Goal: Obtain resource: Download file/media

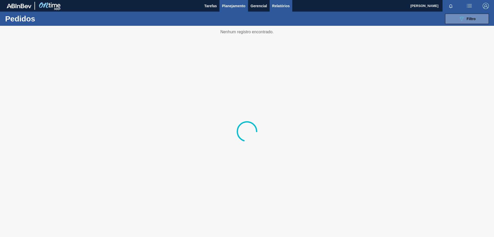
click at [287, 6] on span "Relatórios" at bounding box center [281, 6] width 18 height 6
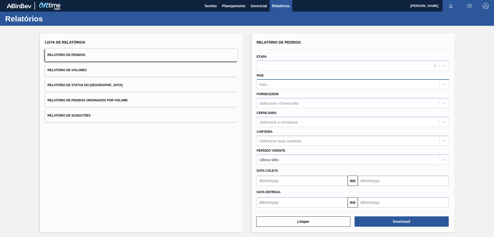
click at [295, 81] on div "País" at bounding box center [348, 84] width 183 height 7
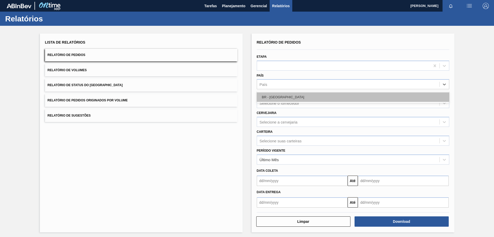
click at [284, 97] on div "BR - [GEOGRAPHIC_DATA]" at bounding box center [353, 97] width 193 height 10
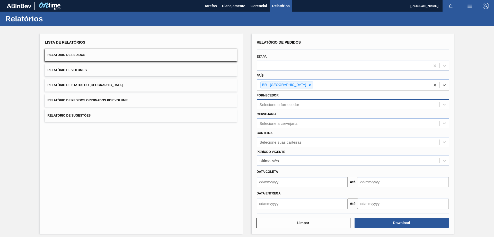
click at [275, 105] on div "Selecione o fornecedor" at bounding box center [280, 104] width 40 height 4
type input "294026"
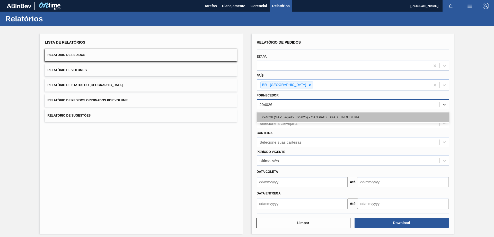
click at [273, 115] on div "294026 (SAP Legado: 395625) - CAN PACK BRASIL INDUSTRIA" at bounding box center [353, 117] width 193 height 10
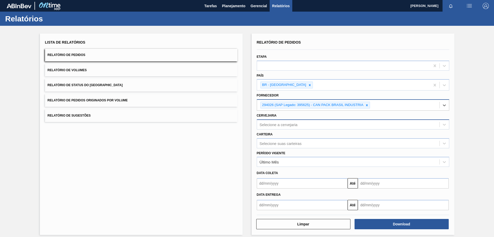
click at [290, 123] on div "Selecione a cervejaria" at bounding box center [279, 124] width 38 height 4
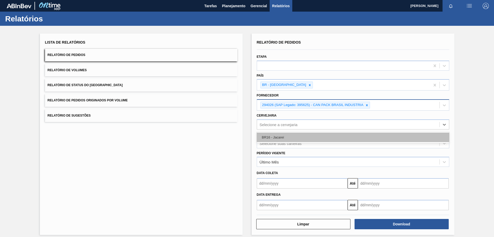
click at [280, 137] on div "BR16 - Jacareí" at bounding box center [353, 137] width 193 height 10
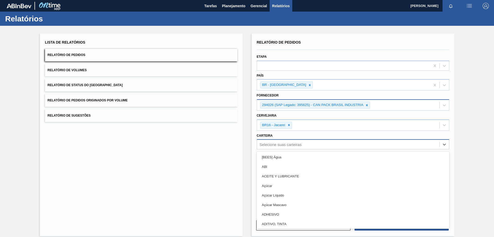
click at [282, 143] on div "Selecione suas carteiras" at bounding box center [281, 144] width 42 height 4
type input "lata"
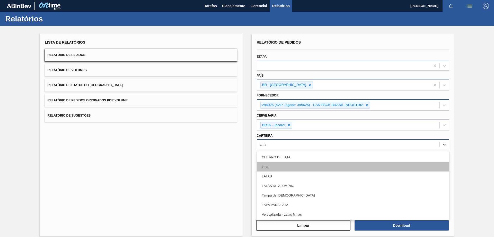
click at [267, 166] on div "Lata" at bounding box center [353, 167] width 193 height 10
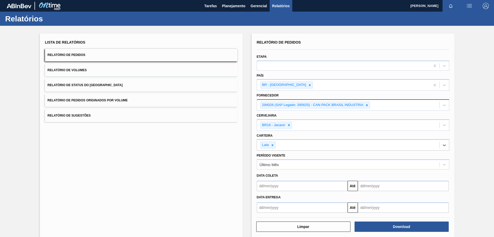
click at [273, 186] on input "text" at bounding box center [302, 185] width 91 height 10
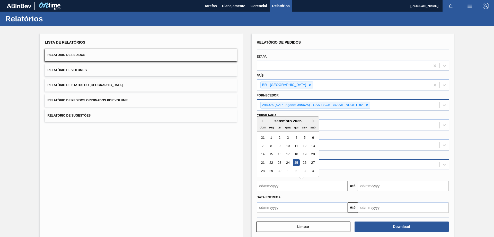
click at [296, 162] on div "25" at bounding box center [296, 162] width 7 height 7
type input "[DATE]"
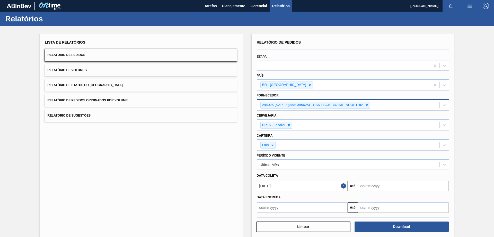
click at [403, 184] on input "text" at bounding box center [403, 185] width 91 height 10
type input "1"
click at [413, 122] on div "setembro 2025" at bounding box center [389, 120] width 62 height 4
click at [414, 121] on button "Next Month" at bounding box center [416, 121] width 4 height 4
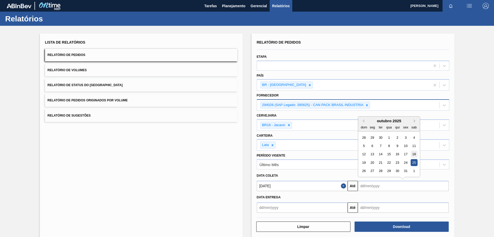
click at [415, 151] on div "18" at bounding box center [414, 153] width 7 height 7
type input "[DATE]"
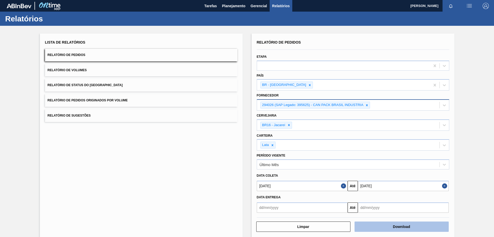
click at [406, 221] on button "Download" at bounding box center [402, 226] width 94 height 10
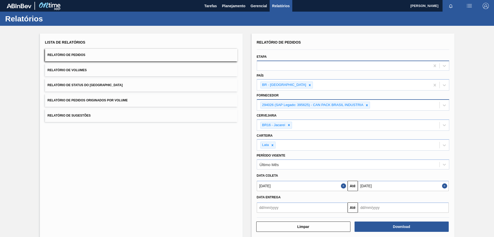
click at [272, 70] on div at bounding box center [353, 65] width 193 height 10
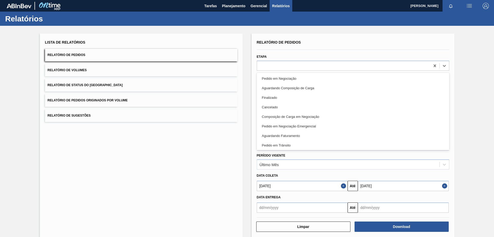
click at [192, 160] on div "Lista de Relatórios Relatório de Pedidos Relatório de Volumes Relatório de Stat…" at bounding box center [141, 135] width 203 height 204
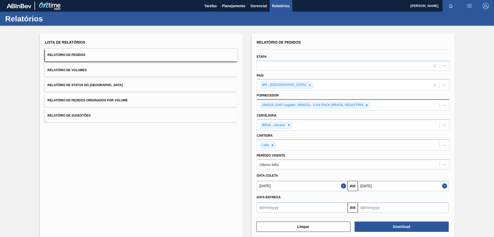
click at [226, 139] on div "Lista de Relatórios Relatório de Pedidos Relatório de Volumes Relatório de Stat…" at bounding box center [141, 135] width 203 height 204
click at [117, 69] on button "Relatório de Volumes" at bounding box center [141, 70] width 193 height 13
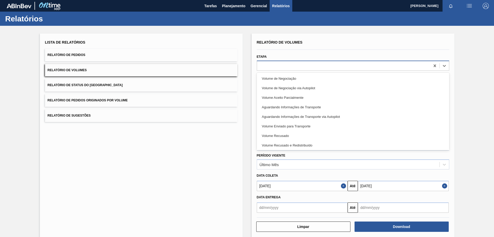
click at [277, 67] on div at bounding box center [343, 65] width 173 height 7
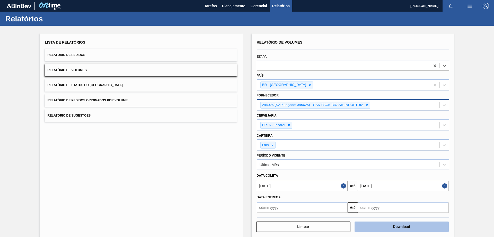
click at [377, 224] on button "Download" at bounding box center [402, 226] width 94 height 10
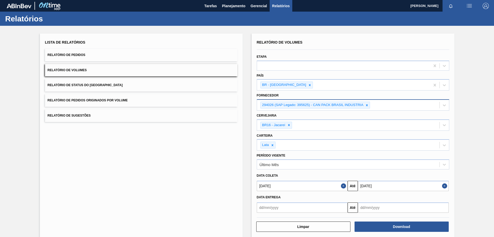
click at [130, 186] on div "Lista de Relatórios Relatório de Pedidos Relatório de Volumes Relatório de Stat…" at bounding box center [141, 135] width 203 height 204
